Goal: Information Seeking & Learning: Find specific fact

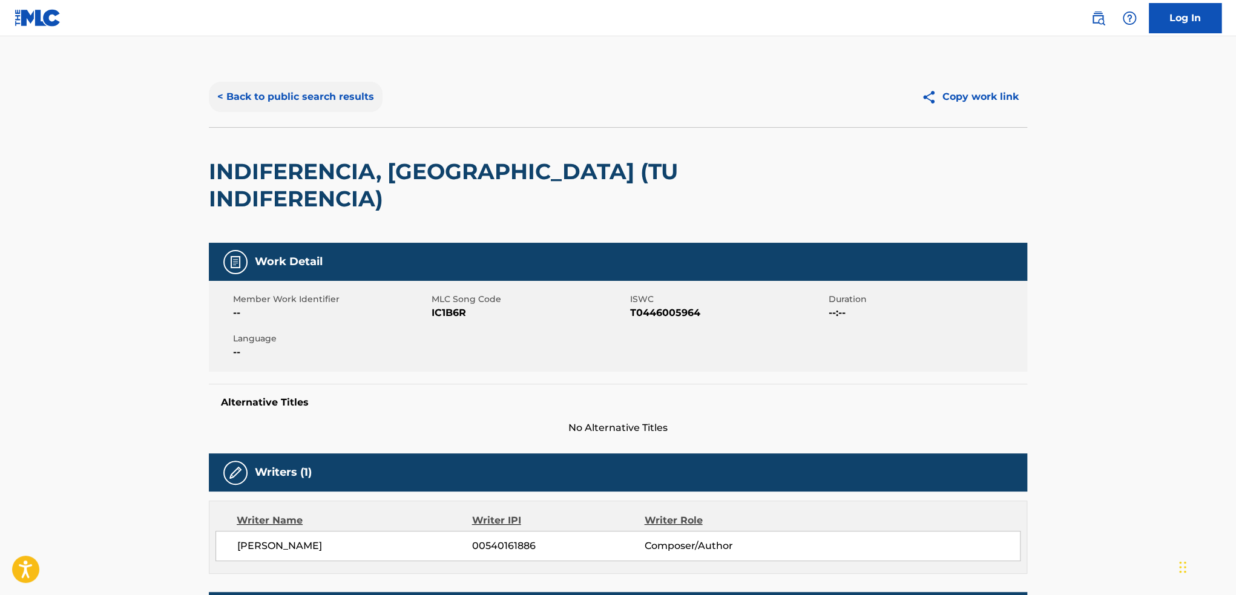
click at [335, 99] on button "< Back to public search results" at bounding box center [296, 97] width 174 height 30
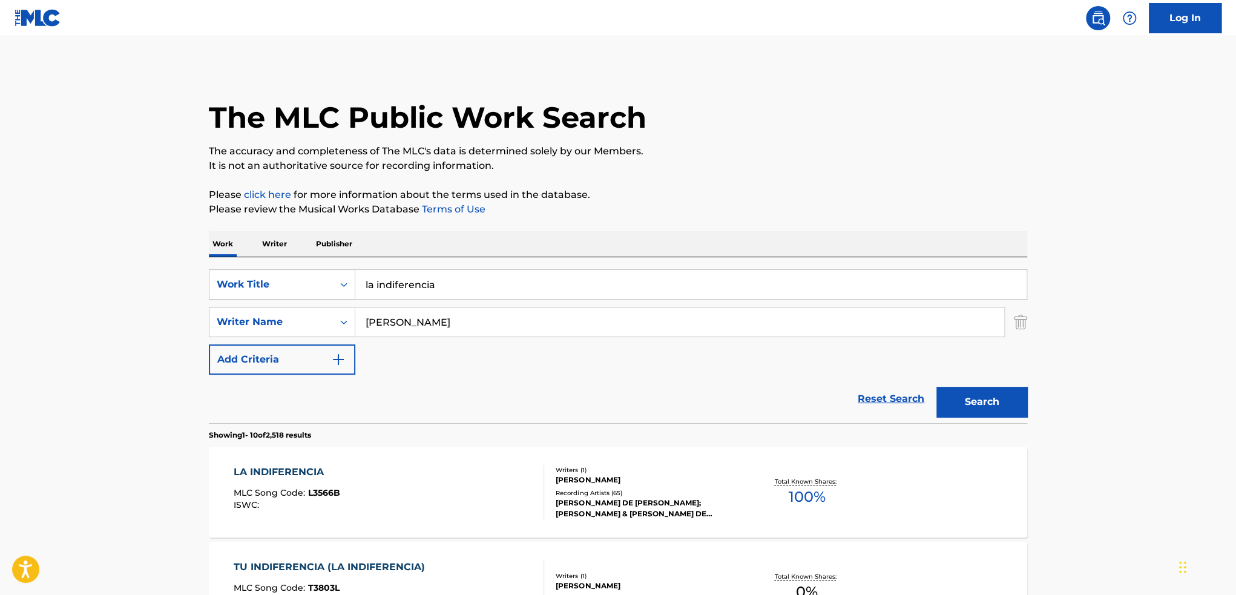
drag, startPoint x: 272, startPoint y: 294, endPoint x: 207, endPoint y: 298, distance: 65.5
paste input "LA PRINCESA Y LA REINA"
type input "LA PRINCESA Y LA REINA"
type input "[PERSON_NAME]"
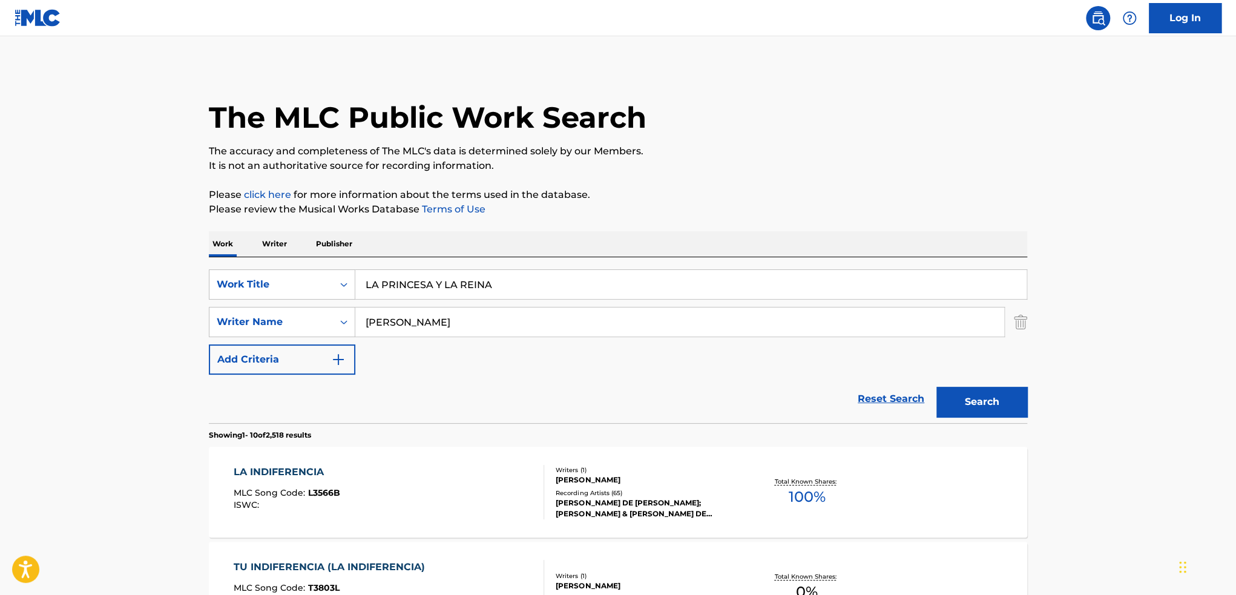
click at [936, 387] on button "Search" at bounding box center [981, 402] width 91 height 30
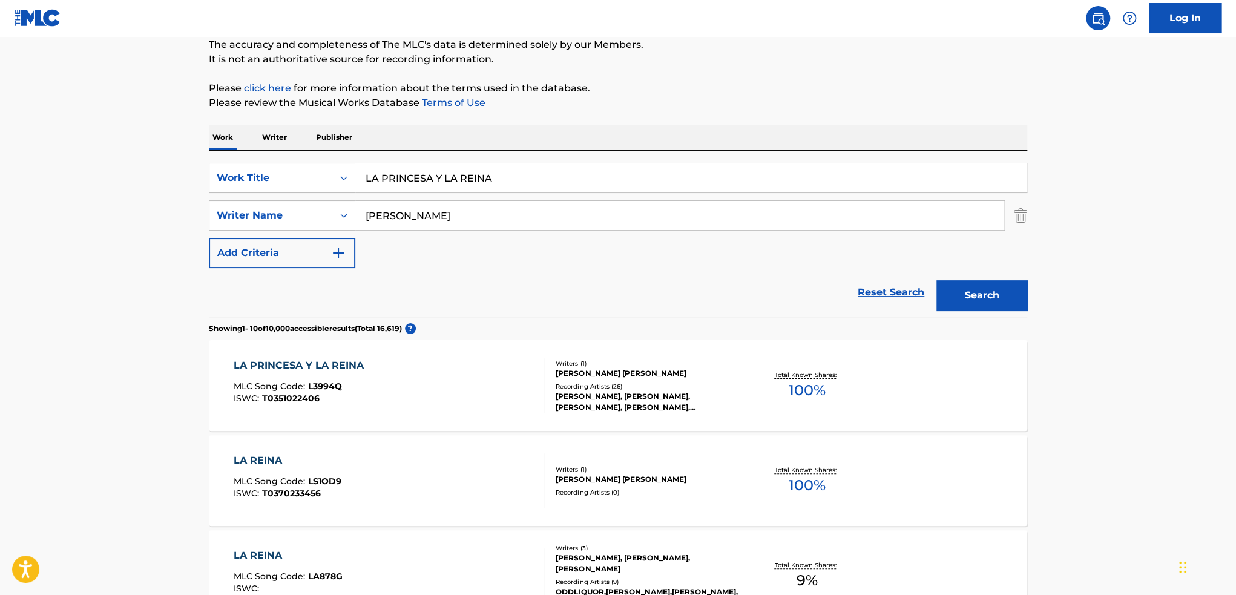
scroll to position [121, 0]
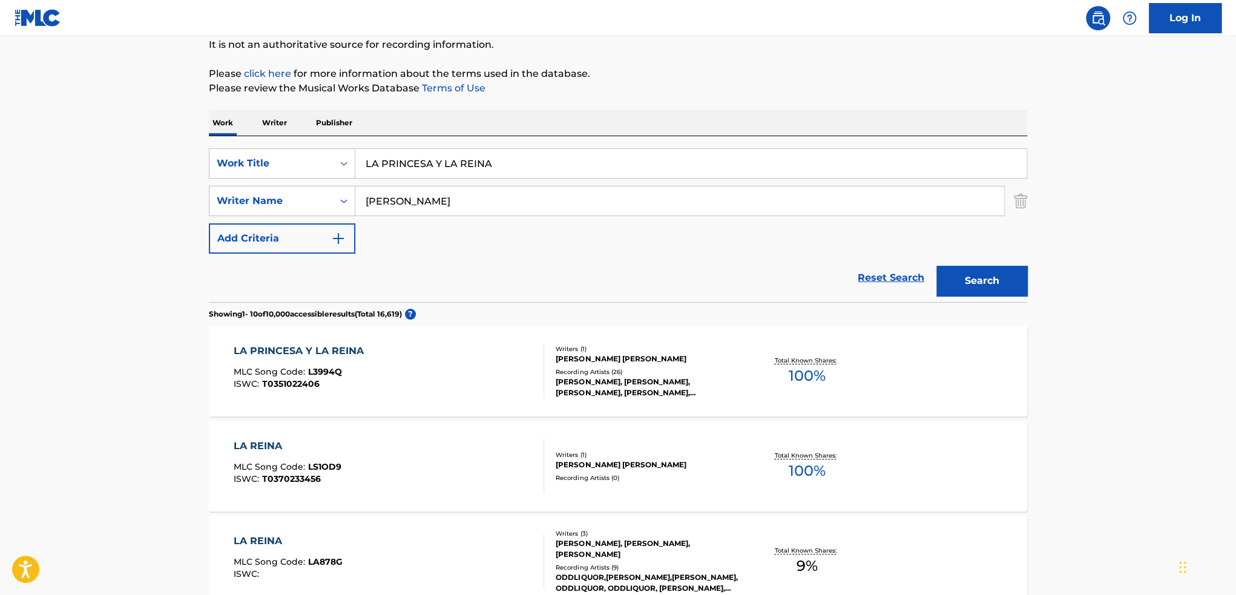
click at [439, 377] on div "LA PRINCESA Y LA REINA MLC Song Code : L3994Q ISWC : T0351022406" at bounding box center [389, 371] width 311 height 54
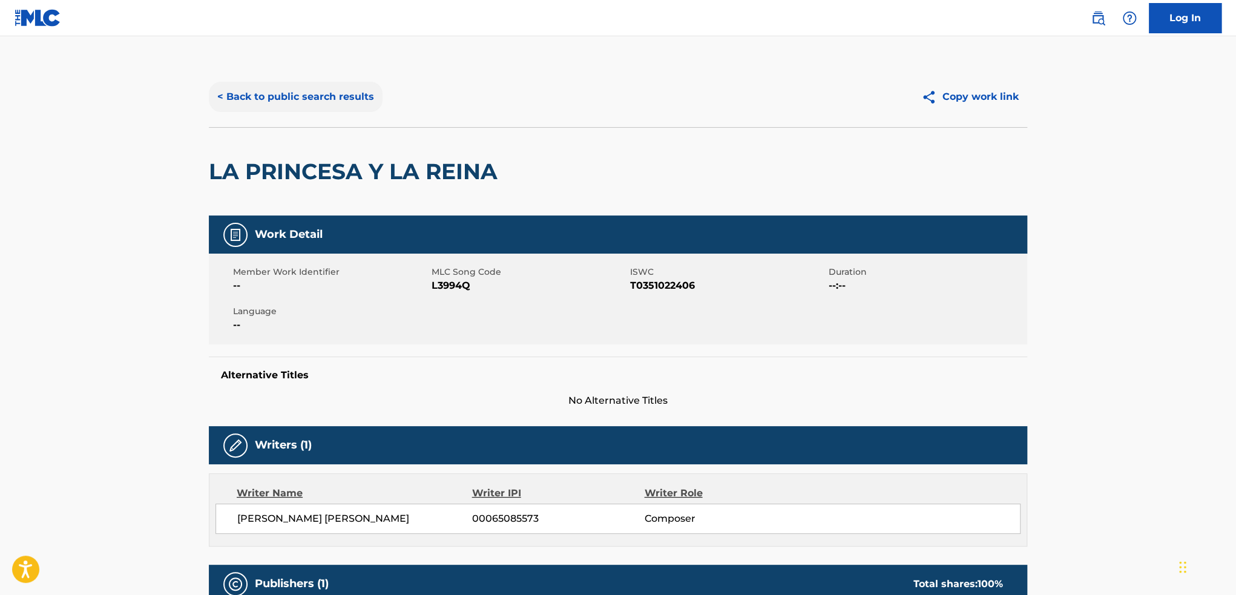
click at [329, 92] on button "< Back to public search results" at bounding box center [296, 97] width 174 height 30
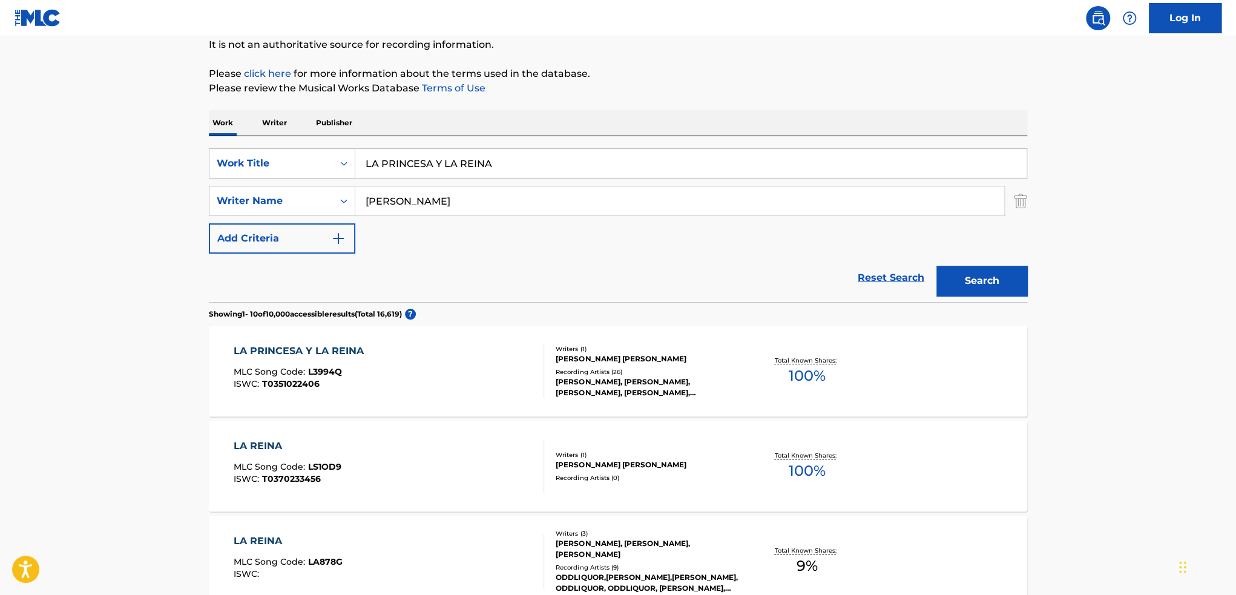
drag, startPoint x: 427, startPoint y: 201, endPoint x: 301, endPoint y: 256, distance: 136.8
click at [237, 202] on div "SearchWithCriteria819338f4-c533-4259-a1ce-9acd527703e9 Writer Name [PERSON_NAME]" at bounding box center [618, 201] width 818 height 30
click at [936, 266] on button "Search" at bounding box center [981, 281] width 91 height 30
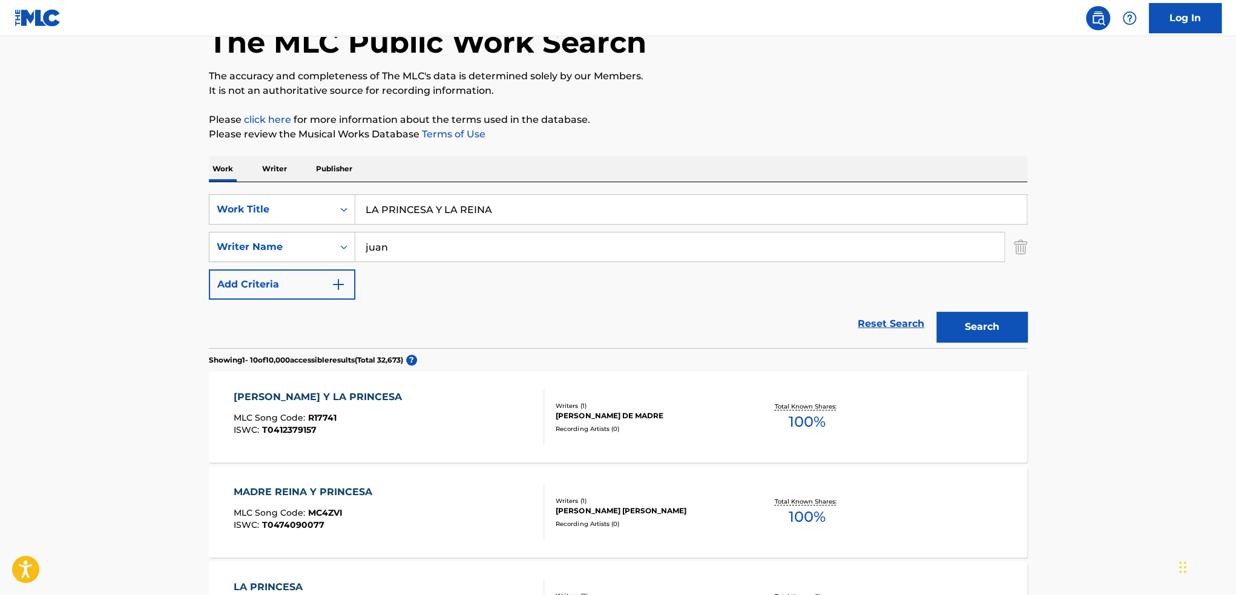
scroll to position [0, 0]
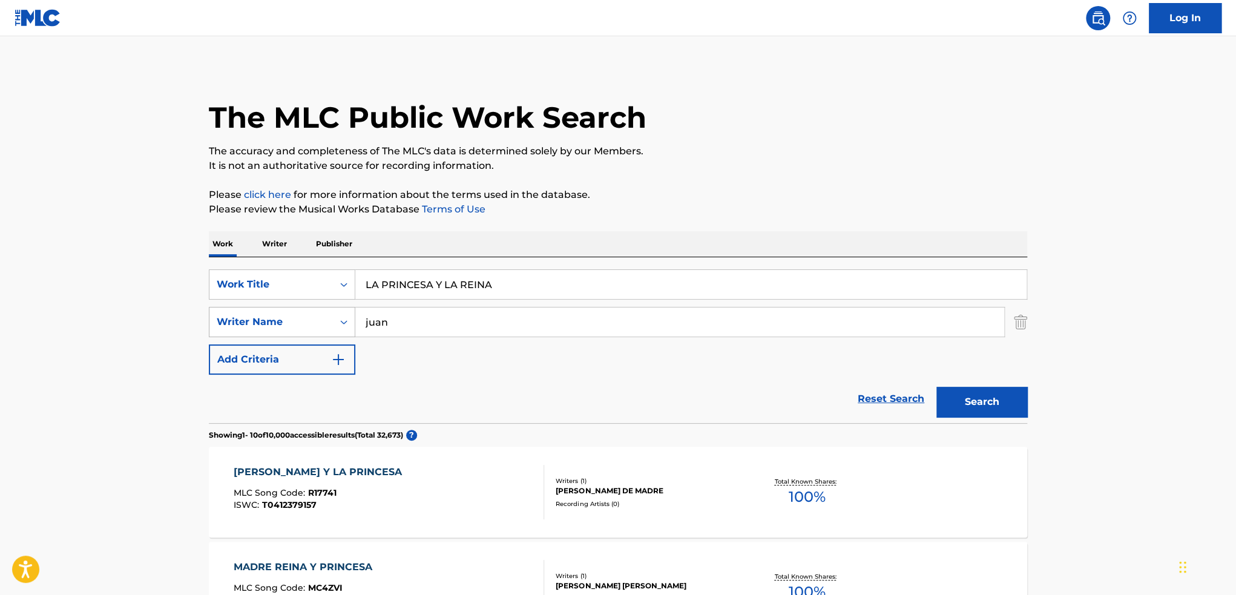
drag, startPoint x: 405, startPoint y: 320, endPoint x: 272, endPoint y: 328, distance: 134.0
click at [289, 322] on div "SearchWithCriteria819338f4-c533-4259-a1ce-9acd527703e9 Writer Name [PERSON_NAME]" at bounding box center [618, 322] width 818 height 30
type input "[PERSON_NAME]"
click at [936, 387] on button "Search" at bounding box center [981, 402] width 91 height 30
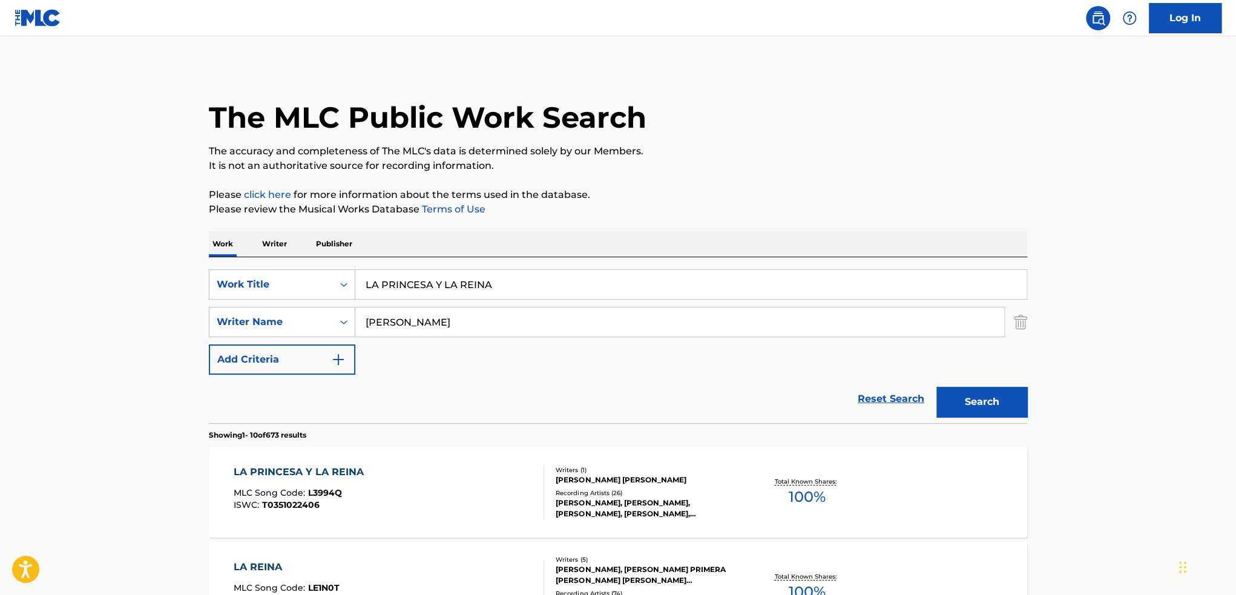
click at [449, 493] on div "LA PRINCESA Y LA REINA MLC Song Code : L3994Q ISWC : T0351022406" at bounding box center [389, 492] width 311 height 54
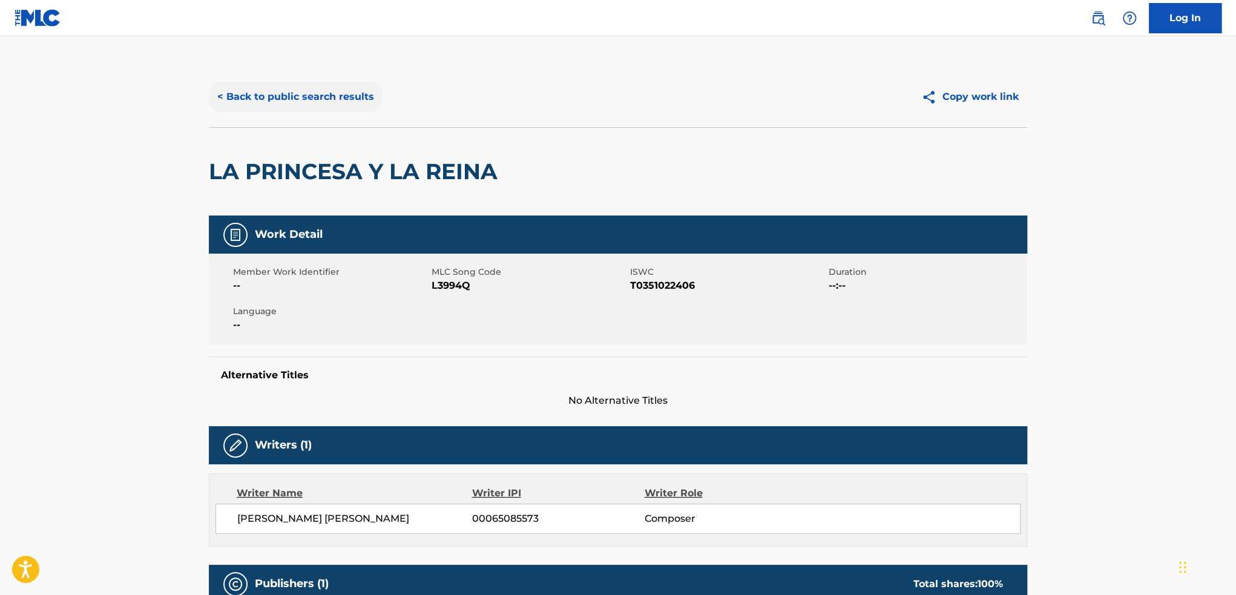
click at [310, 99] on button "< Back to public search results" at bounding box center [296, 97] width 174 height 30
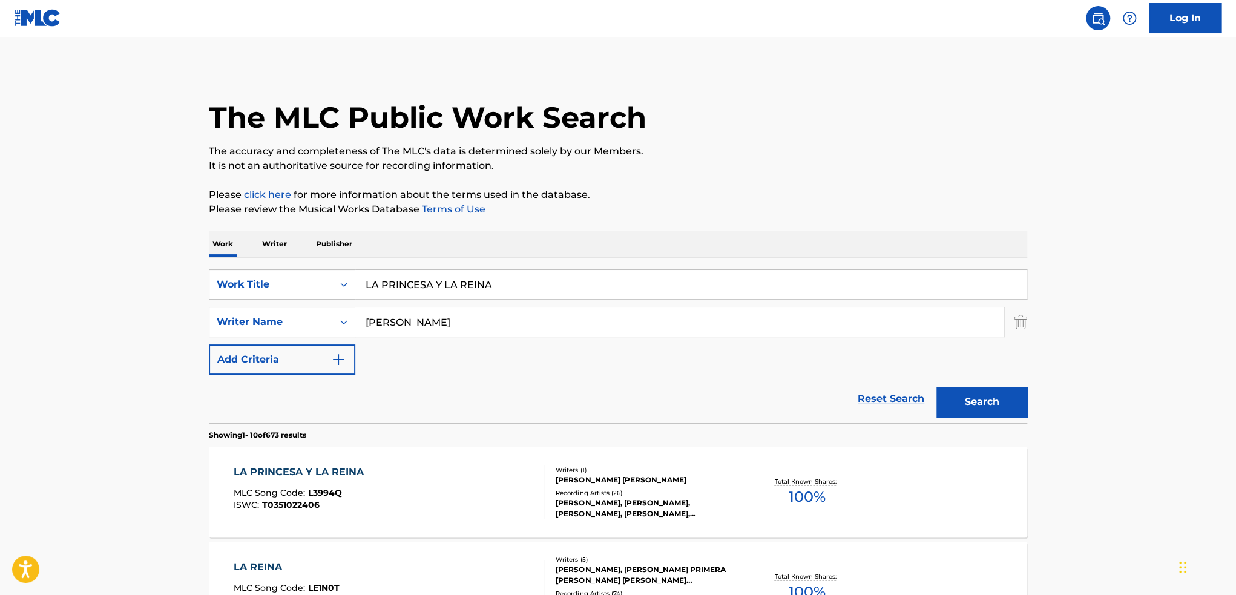
drag, startPoint x: 523, startPoint y: 289, endPoint x: 50, endPoint y: 284, distance: 473.8
paste input "Padre, Dáme Tu Consejo"
type input "Padre, Dame Tu Consejo"
click at [936, 387] on button "Search" at bounding box center [981, 402] width 91 height 30
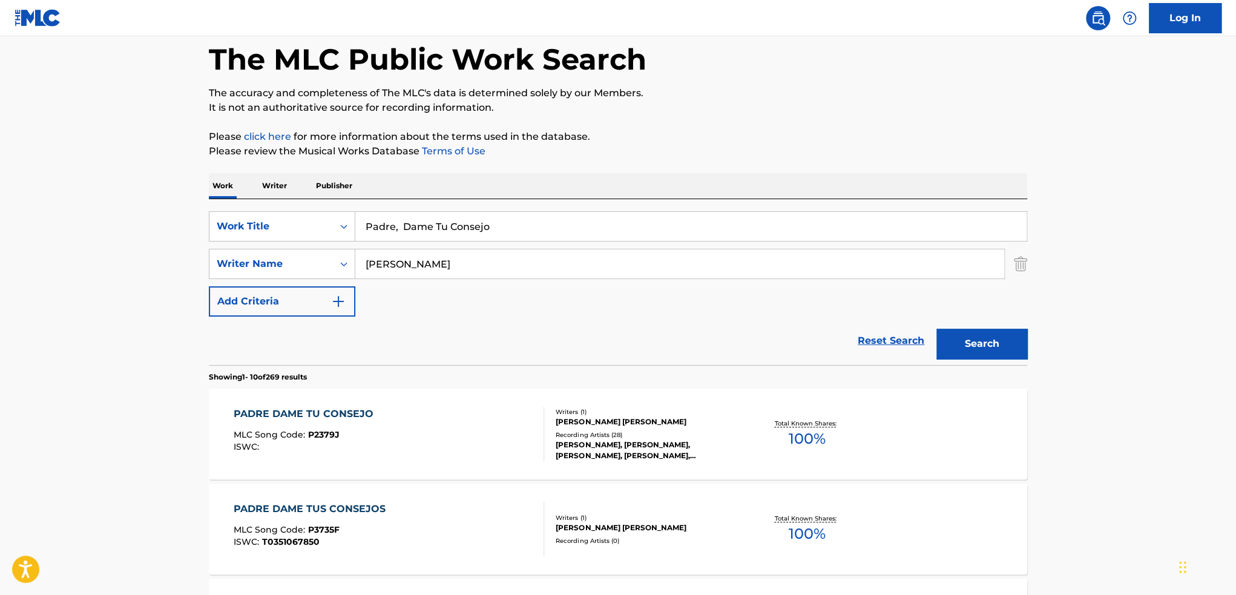
scroll to position [121, 0]
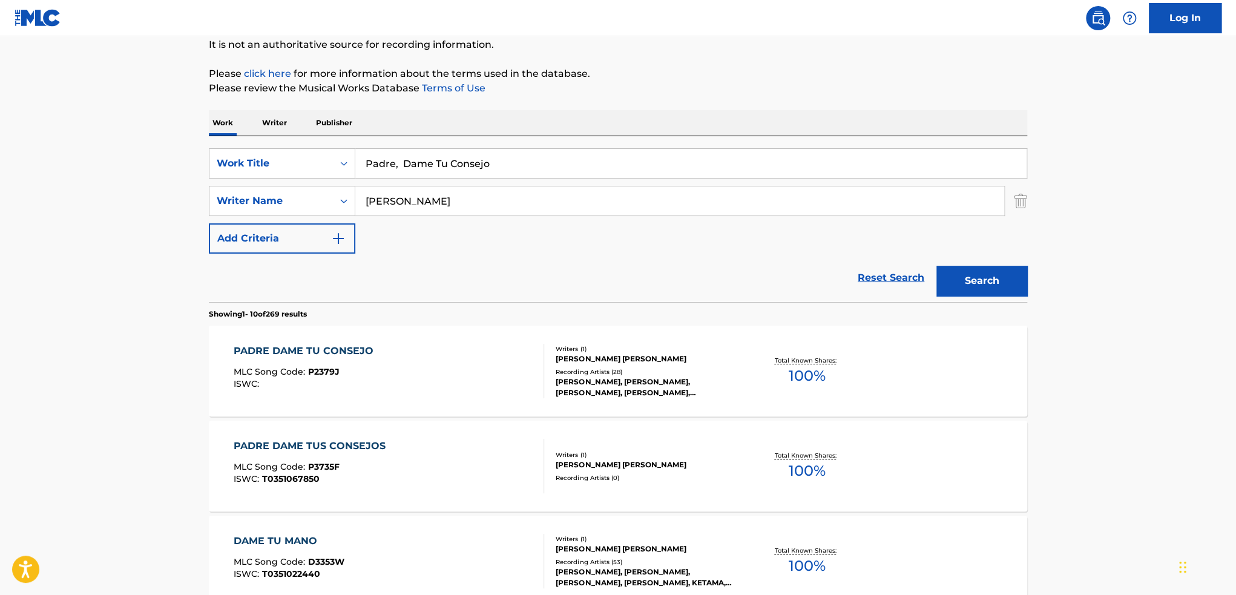
click at [450, 373] on div "PADRE DAME TU CONSEJO MLC Song Code : P2379J ISWC :" at bounding box center [389, 371] width 311 height 54
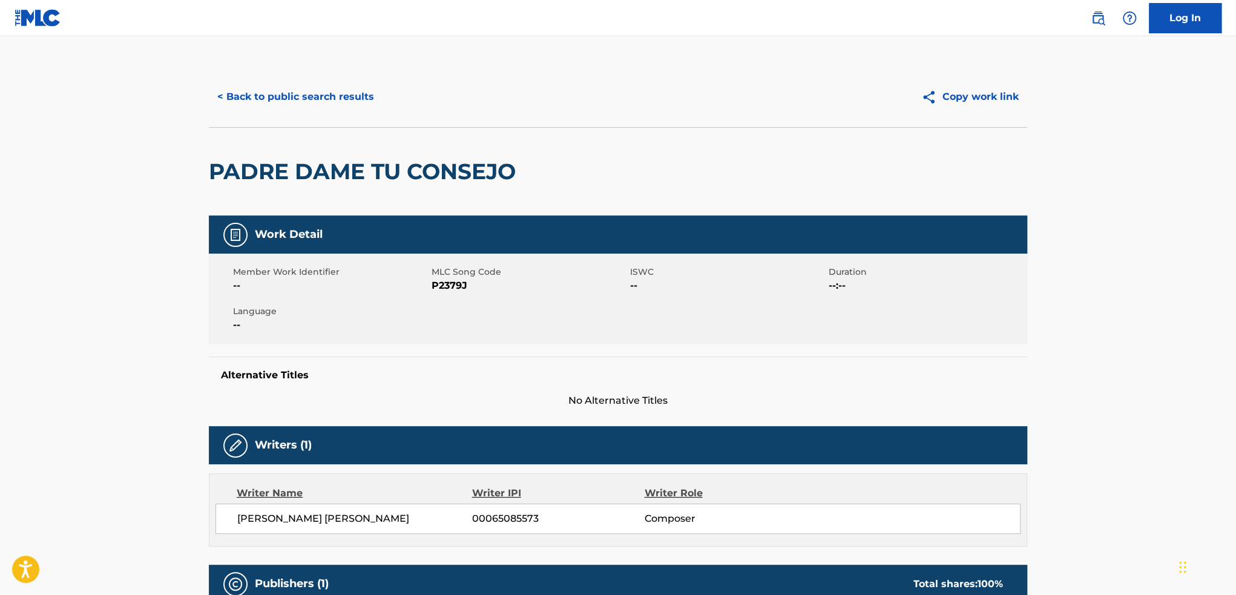
scroll to position [303, 0]
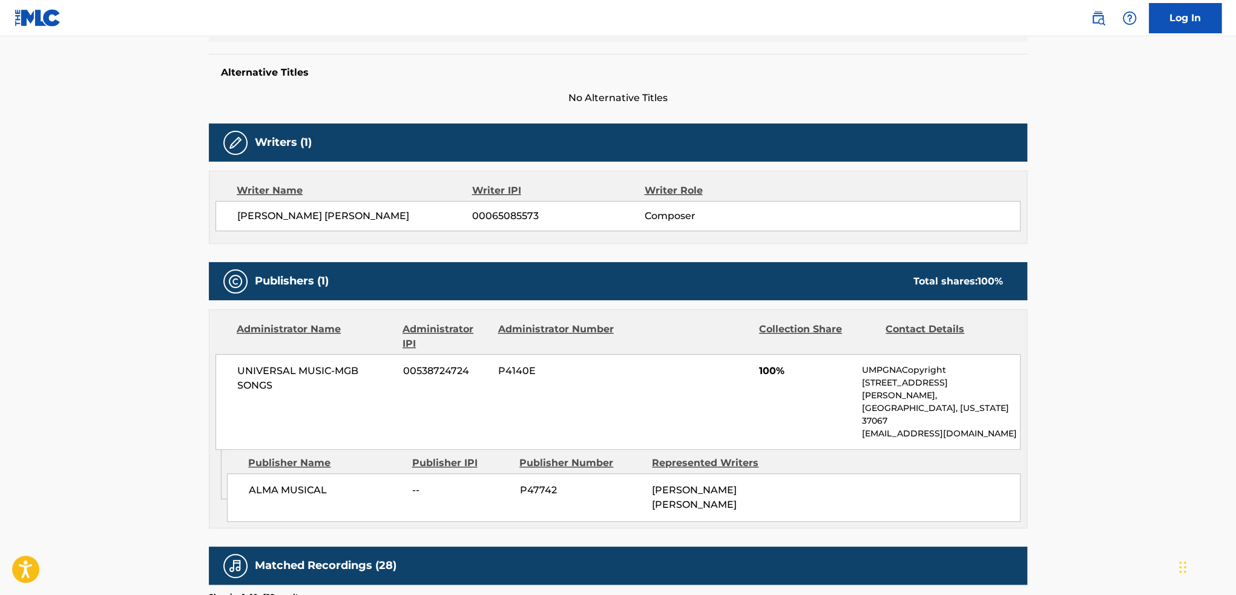
scroll to position [121, 0]
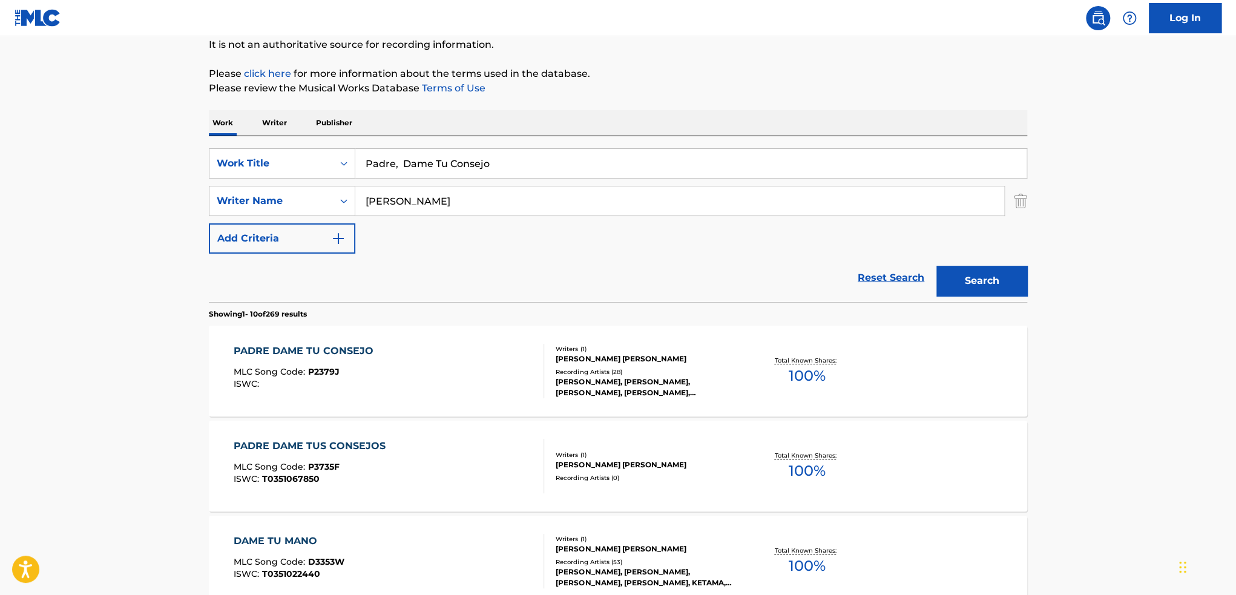
click at [388, 456] on div "PADRE [PERSON_NAME] CONSEJOS MLC Song Code : P3735F ISWC : T0351067850" at bounding box center [313, 466] width 158 height 54
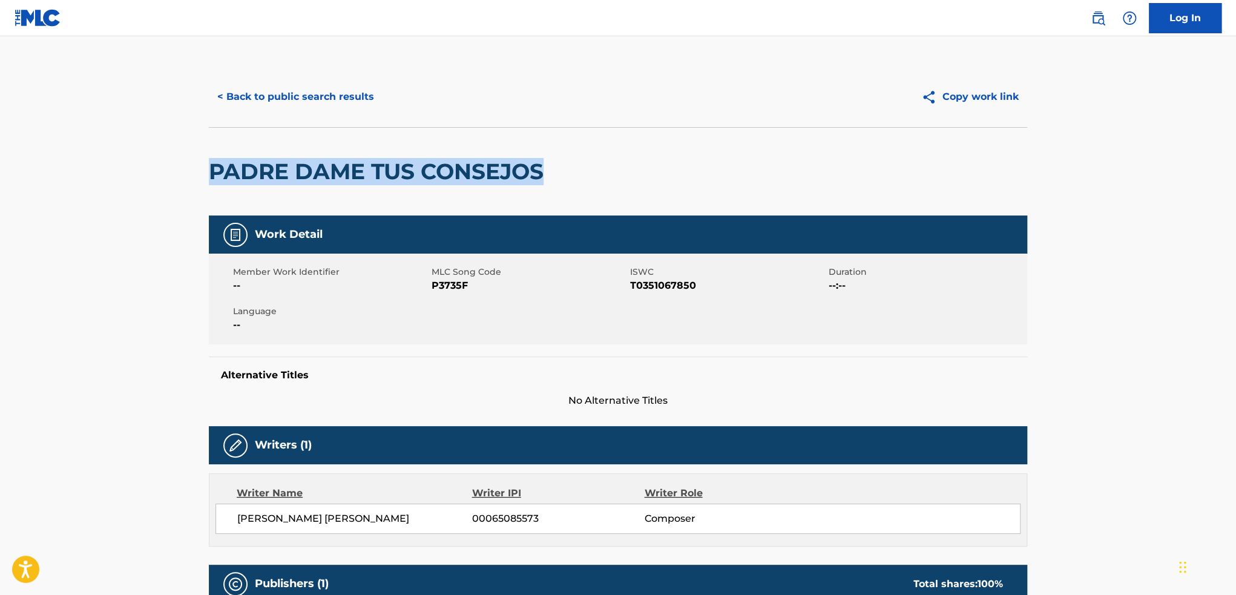
drag, startPoint x: 545, startPoint y: 174, endPoint x: 232, endPoint y: 173, distance: 312.2
click at [214, 171] on h2 "PADRE DAME TUS CONSEJOS" at bounding box center [379, 171] width 341 height 27
copy h2 "PADRE DAME TUS CONSEJOS"
